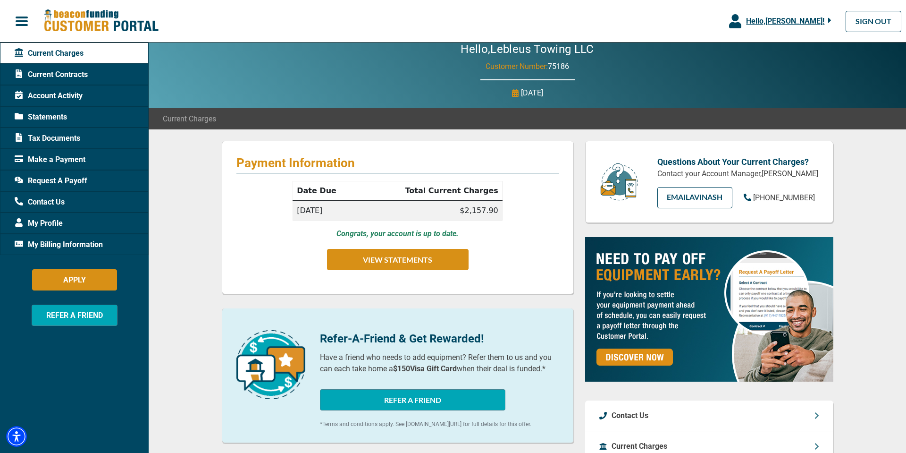
scroll to position [14, 0]
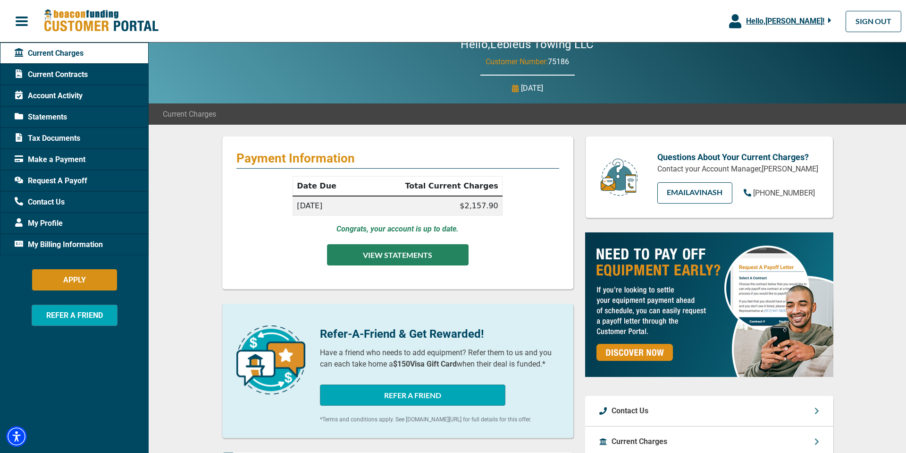
click at [373, 257] on button "VIEW STATEMENTS" at bounding box center [398, 254] width 142 height 21
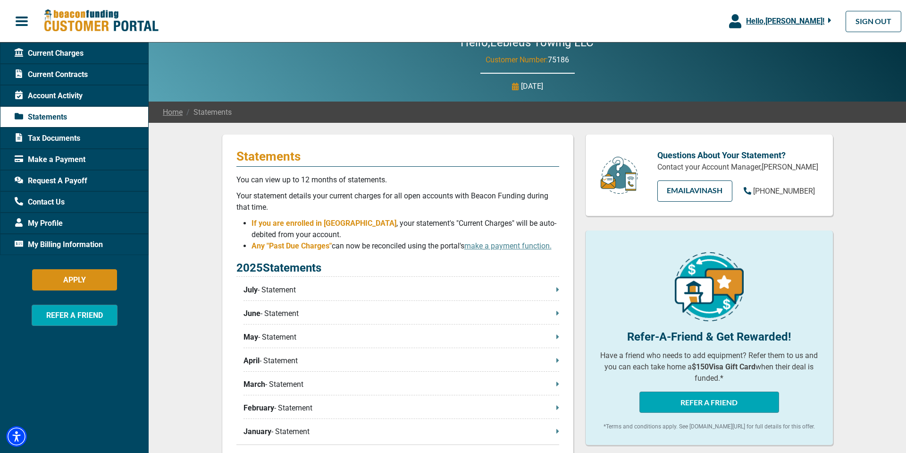
scroll to position [29, 0]
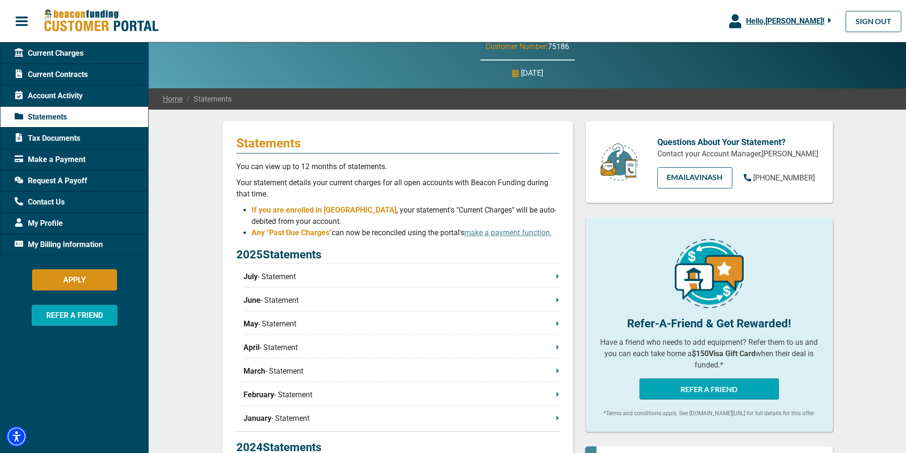
click at [269, 275] on p "July - Statement" at bounding box center [402, 276] width 316 height 11
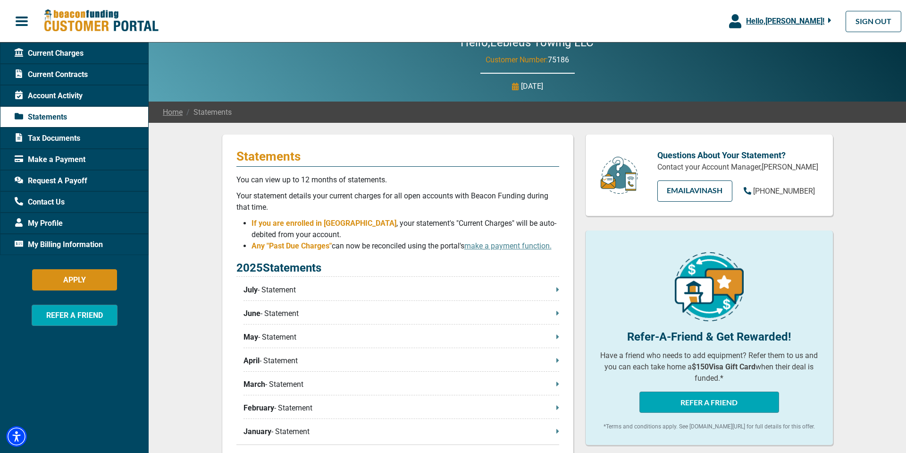
scroll to position [15, 0]
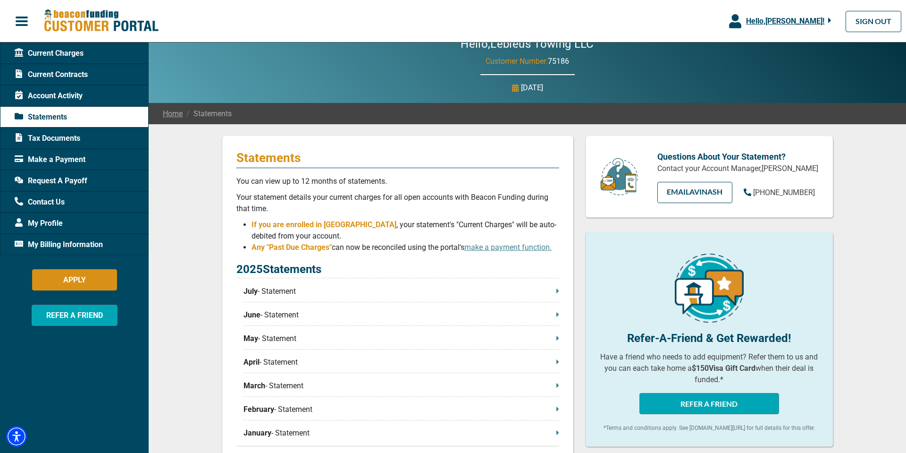
click at [48, 59] on div "Current Charges" at bounding box center [74, 52] width 149 height 21
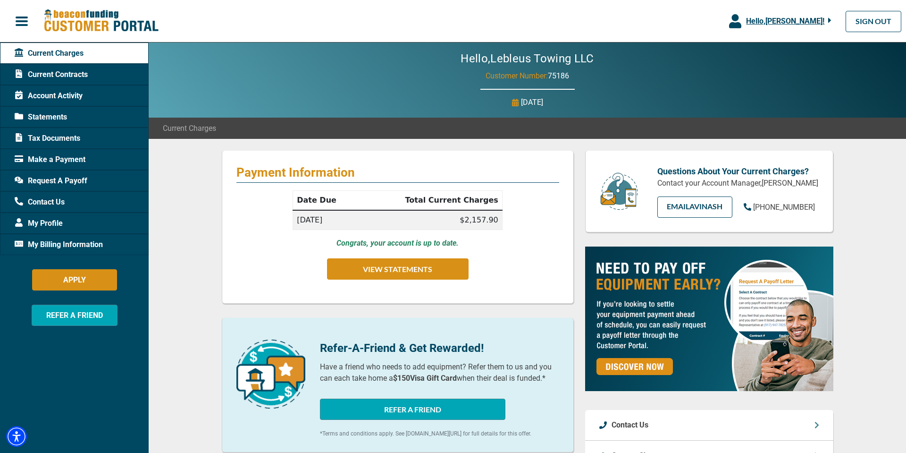
click at [53, 98] on span "Account Activity" at bounding box center [49, 95] width 68 height 11
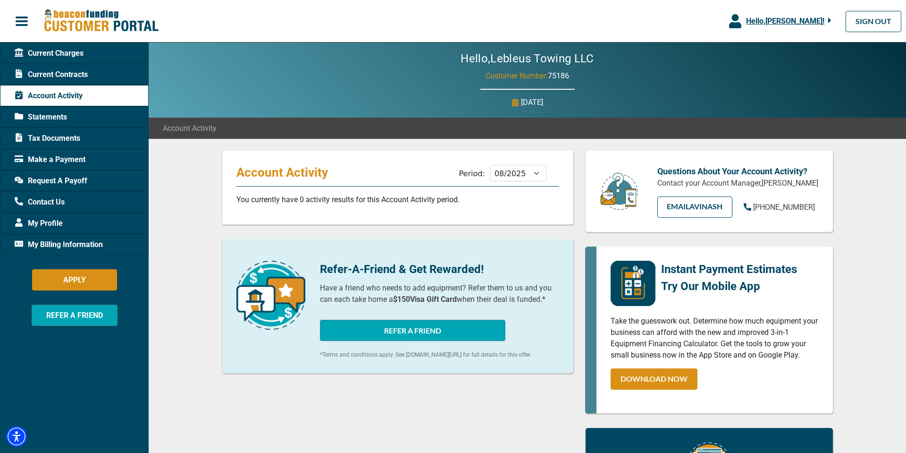
click at [48, 123] on div "Statements" at bounding box center [74, 116] width 149 height 21
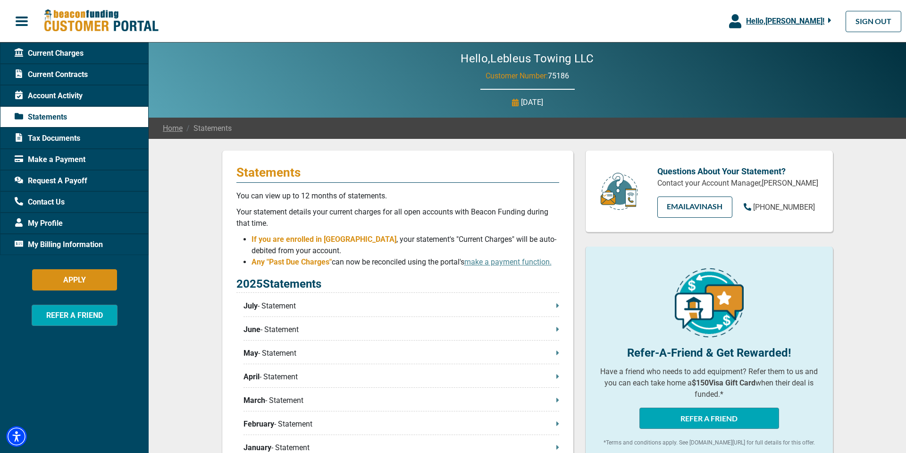
click at [67, 188] on div "Request A Payoff" at bounding box center [74, 180] width 149 height 21
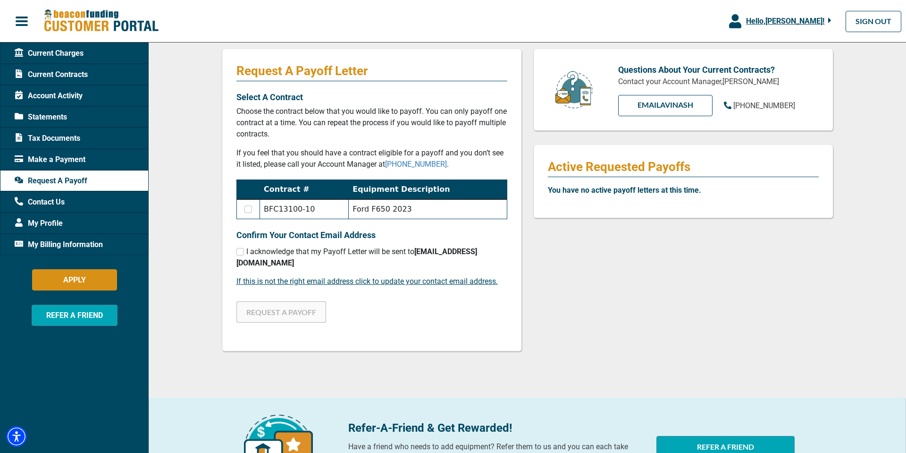
scroll to position [101, 0]
